Goal: Information Seeking & Learning: Learn about a topic

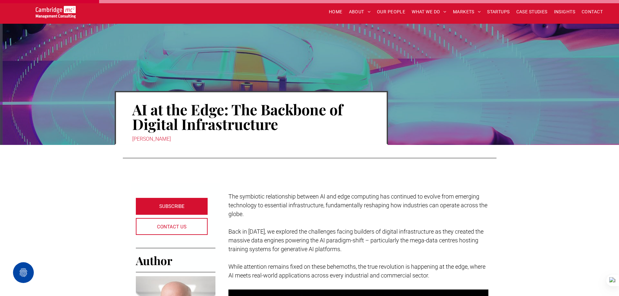
scroll to position [422, 0]
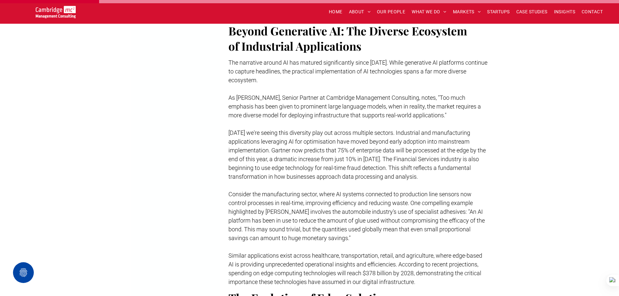
click at [533, 8] on span "CASE STUDIES" at bounding box center [531, 12] width 31 height 10
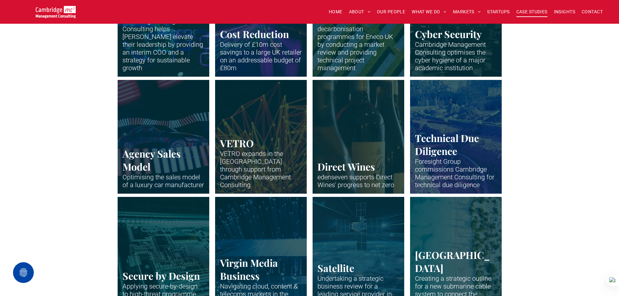
scroll to position [715, 0]
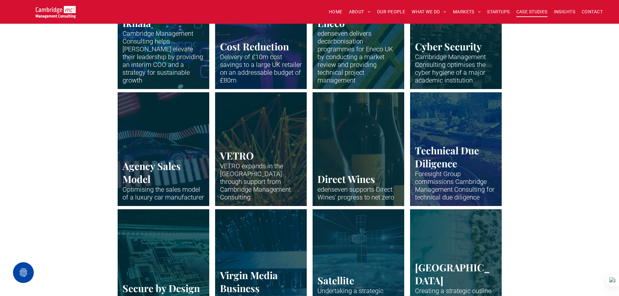
click at [462, 143] on link at bounding box center [456, 149] width 92 height 114
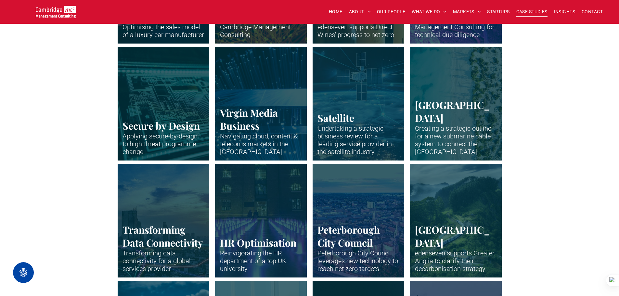
scroll to position [845, 0]
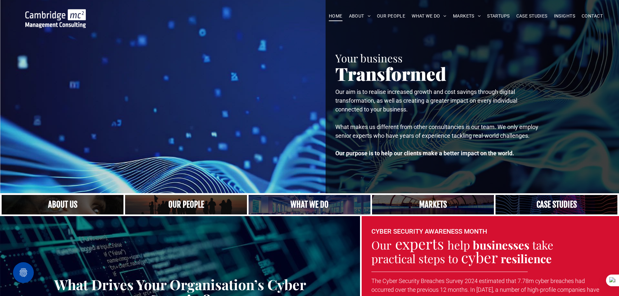
click at [540, 17] on span "CASE STUDIES" at bounding box center [531, 16] width 31 height 10
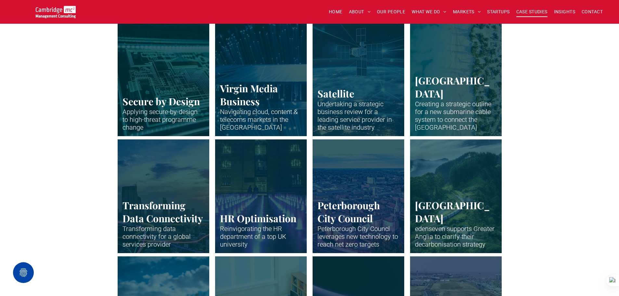
scroll to position [877, 0]
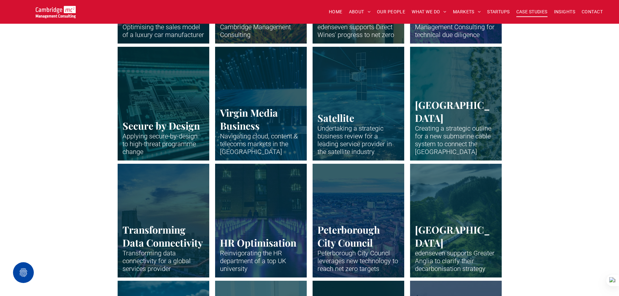
click at [339, 130] on link at bounding box center [359, 104] width 92 height 114
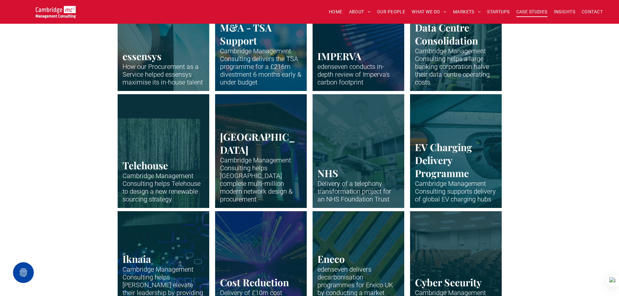
scroll to position [455, 0]
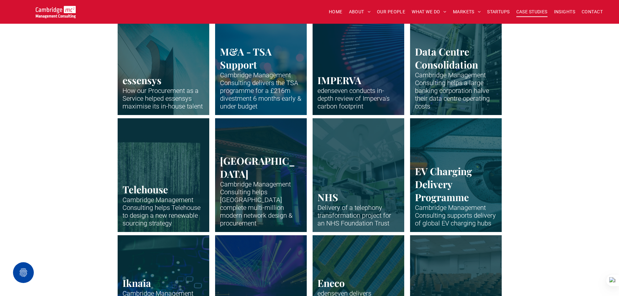
click at [495, 171] on link at bounding box center [456, 175] width 92 height 114
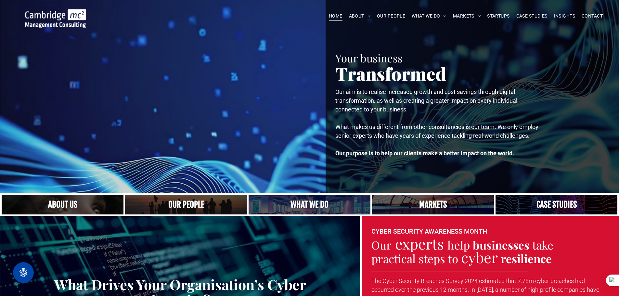
click at [548, 14] on link "CASE STUDIES" at bounding box center [532, 16] width 38 height 10
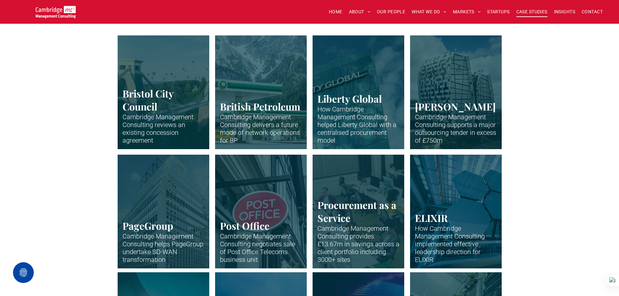
scroll to position [195, 0]
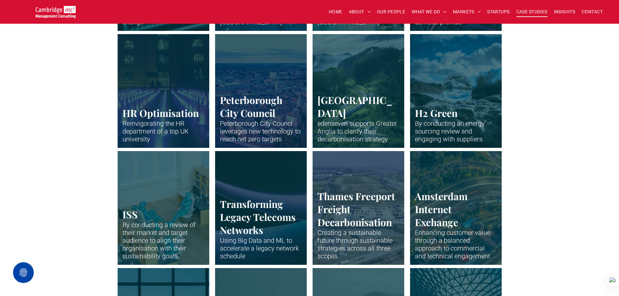
scroll to position [1007, 0]
click at [227, 214] on link at bounding box center [261, 208] width 92 height 114
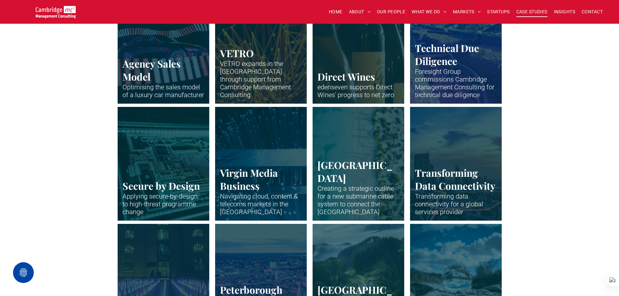
scroll to position [780, 0]
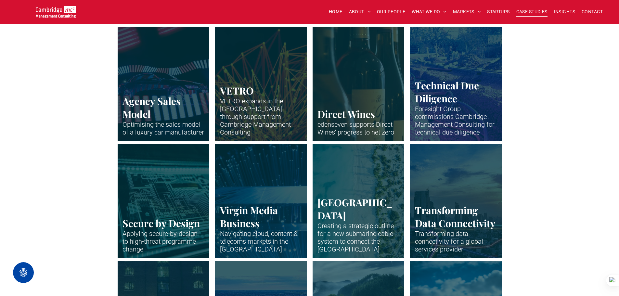
click at [426, 204] on link at bounding box center [456, 201] width 92 height 114
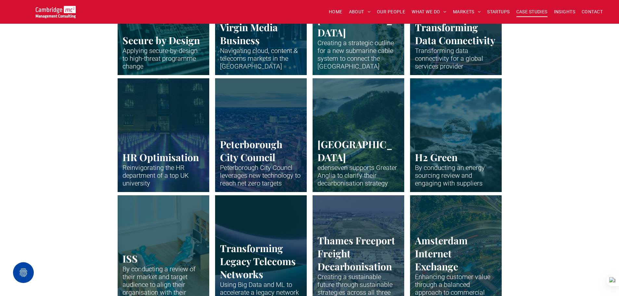
scroll to position [975, 0]
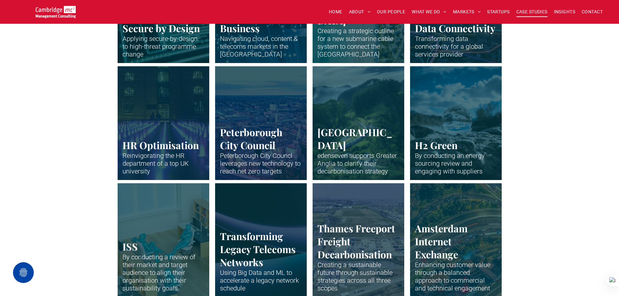
click at [259, 227] on link at bounding box center [261, 240] width 92 height 114
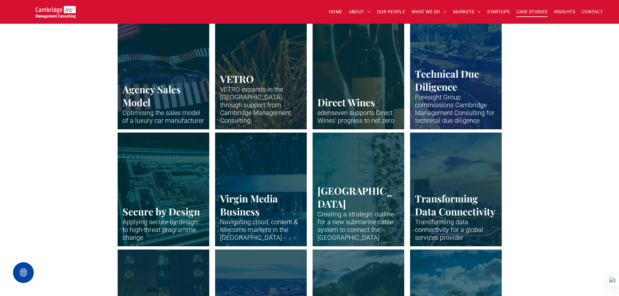
scroll to position [780, 0]
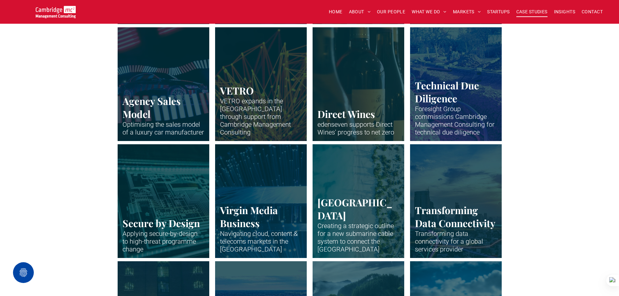
click at [445, 91] on link at bounding box center [456, 84] width 92 height 114
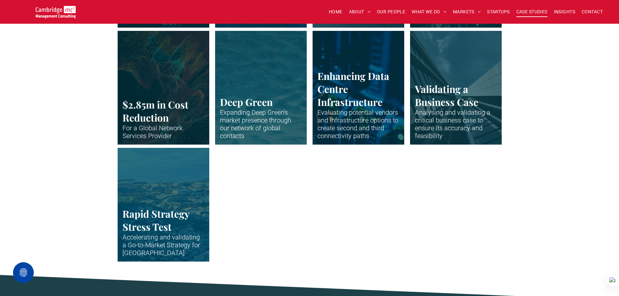
scroll to position [1365, 0]
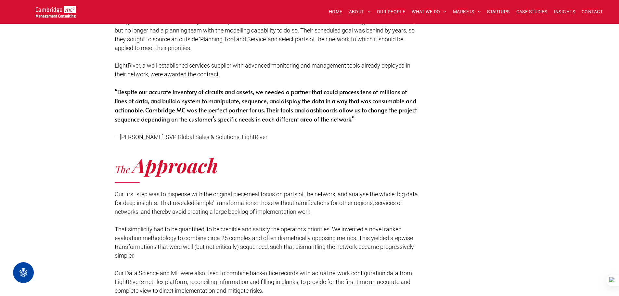
scroll to position [910, 0]
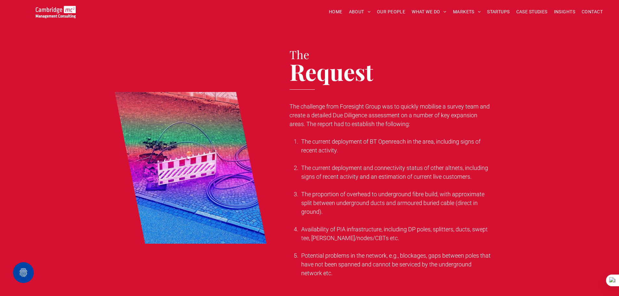
scroll to position [357, 0]
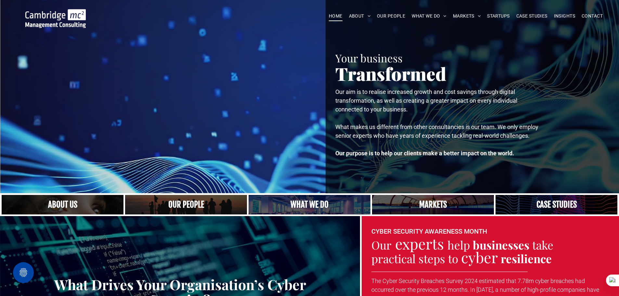
click at [545, 17] on span "CASE STUDIES" at bounding box center [531, 16] width 31 height 10
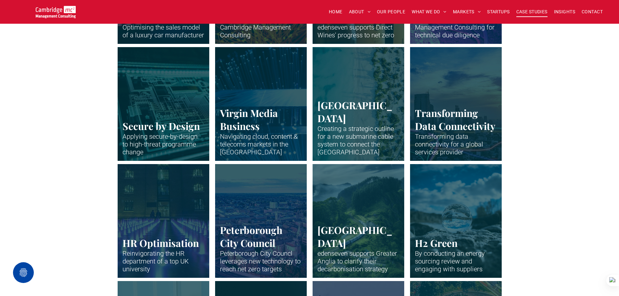
scroll to position [877, 0]
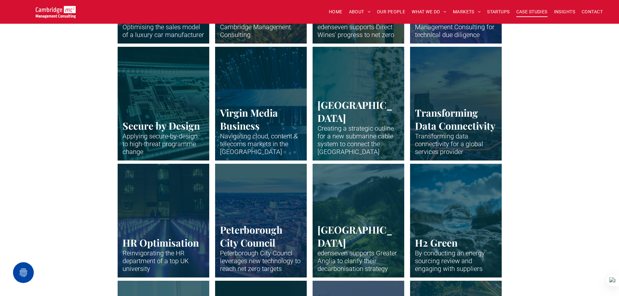
click at [277, 119] on link at bounding box center [261, 104] width 92 height 114
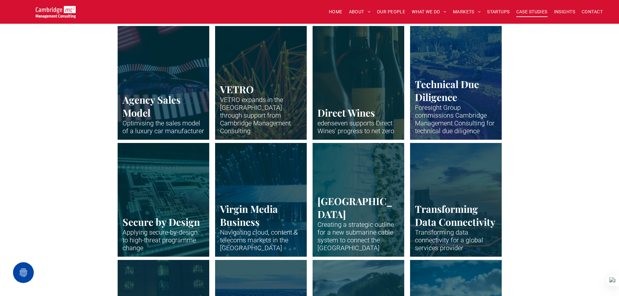
scroll to position [780, 0]
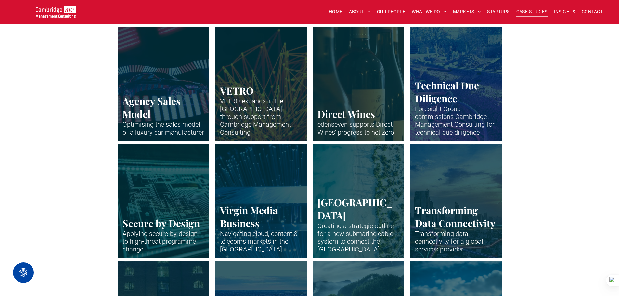
click at [461, 174] on link at bounding box center [456, 201] width 92 height 114
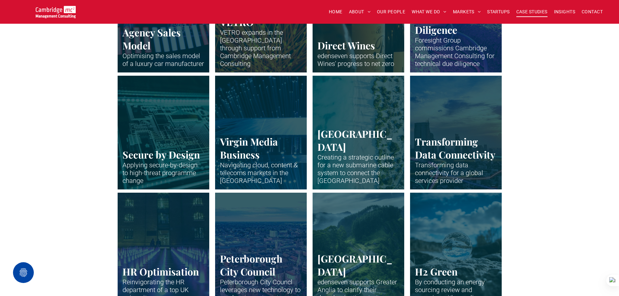
scroll to position [942, 0]
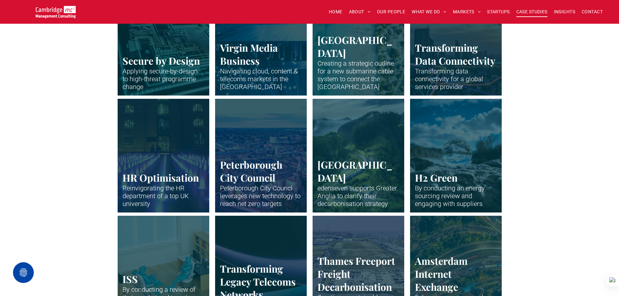
click at [148, 190] on link at bounding box center [164, 156] width 92 height 114
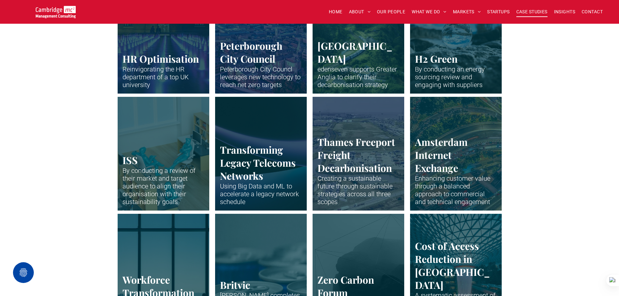
scroll to position [1105, 0]
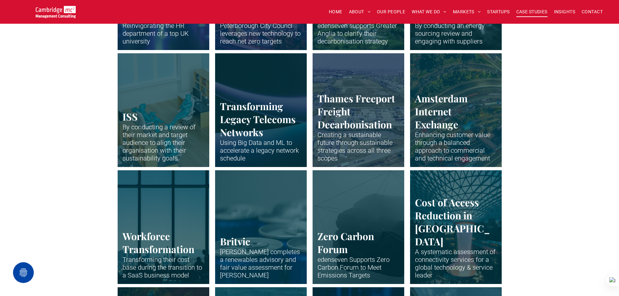
click at [272, 147] on link at bounding box center [261, 110] width 92 height 114
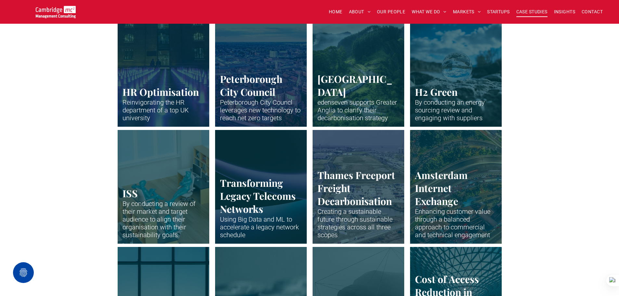
scroll to position [1007, 0]
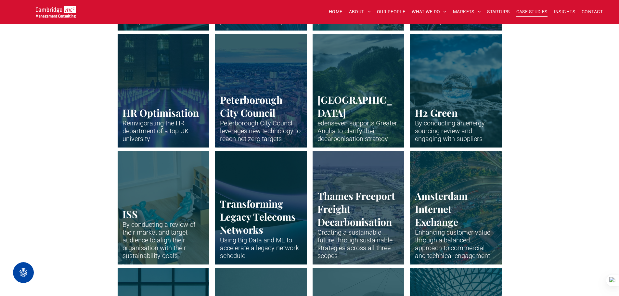
click at [481, 210] on link at bounding box center [456, 208] width 92 height 114
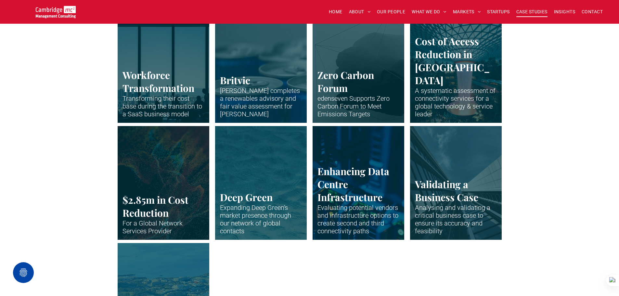
scroll to position [1235, 0]
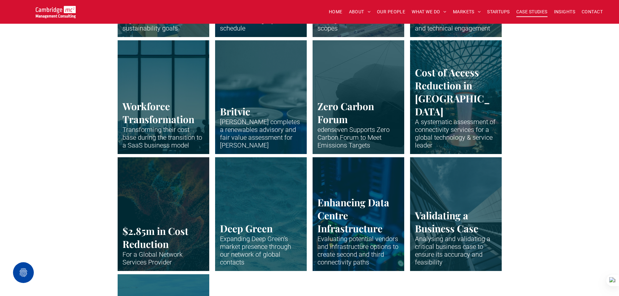
click at [429, 85] on link at bounding box center [456, 97] width 92 height 114
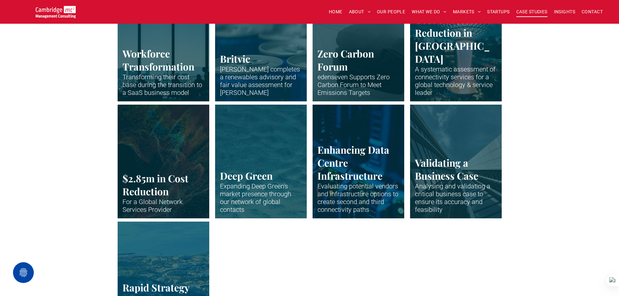
scroll to position [1300, 0]
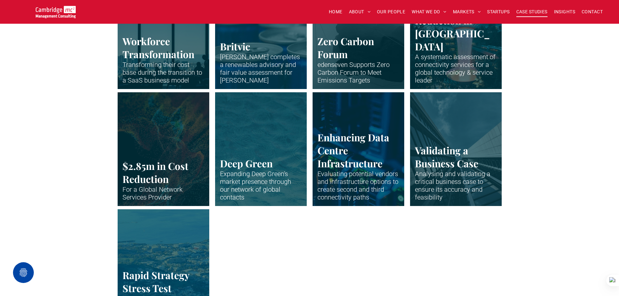
click at [191, 137] on link at bounding box center [164, 149] width 92 height 114
click at [243, 166] on link at bounding box center [261, 149] width 92 height 114
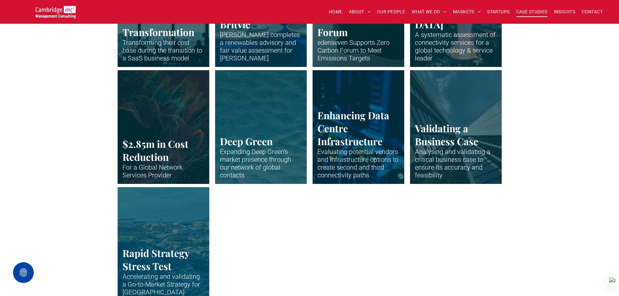
scroll to position [1332, 0]
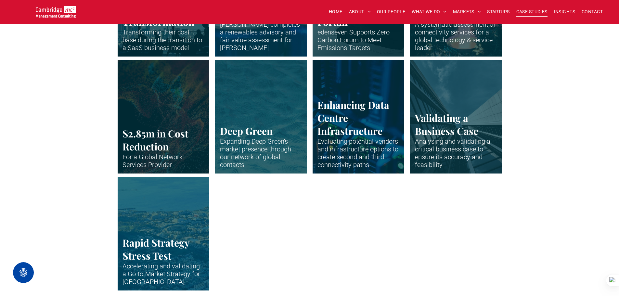
click at [475, 120] on link at bounding box center [456, 117] width 92 height 114
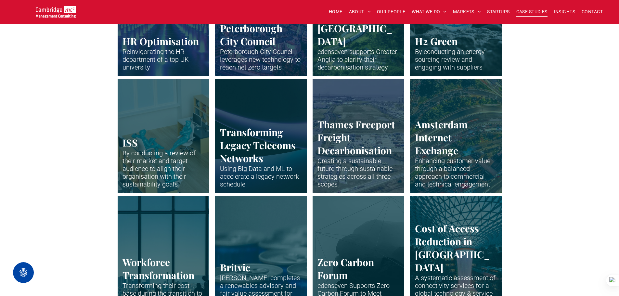
scroll to position [1007, 0]
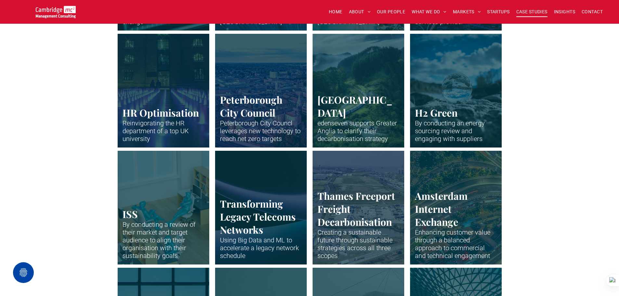
click at [180, 194] on link at bounding box center [164, 208] width 92 height 114
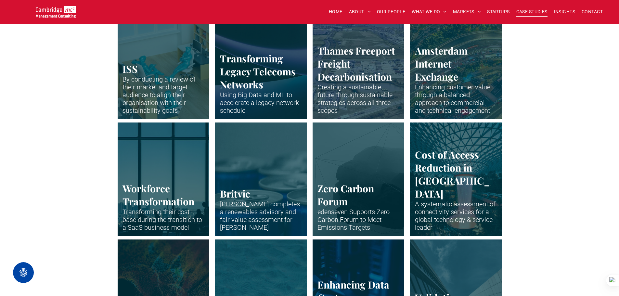
scroll to position [1170, 0]
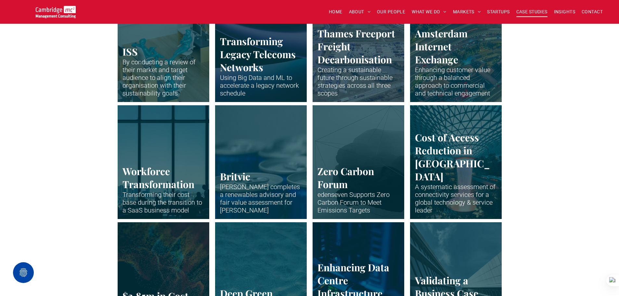
click at [355, 146] on link at bounding box center [359, 162] width 92 height 114
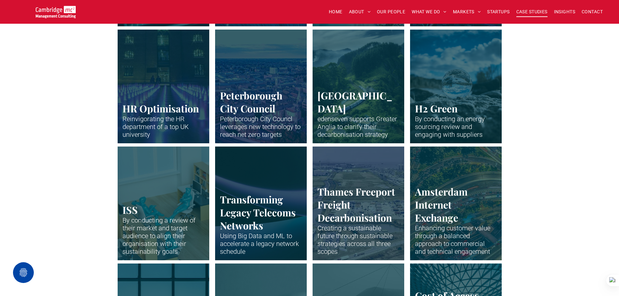
scroll to position [1040, 0]
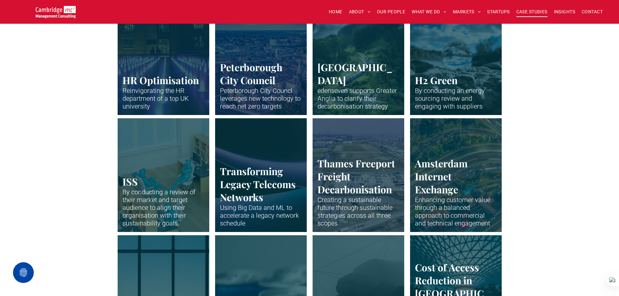
click at [314, 106] on link at bounding box center [359, 58] width 92 height 114
